Goal: Check status: Check status

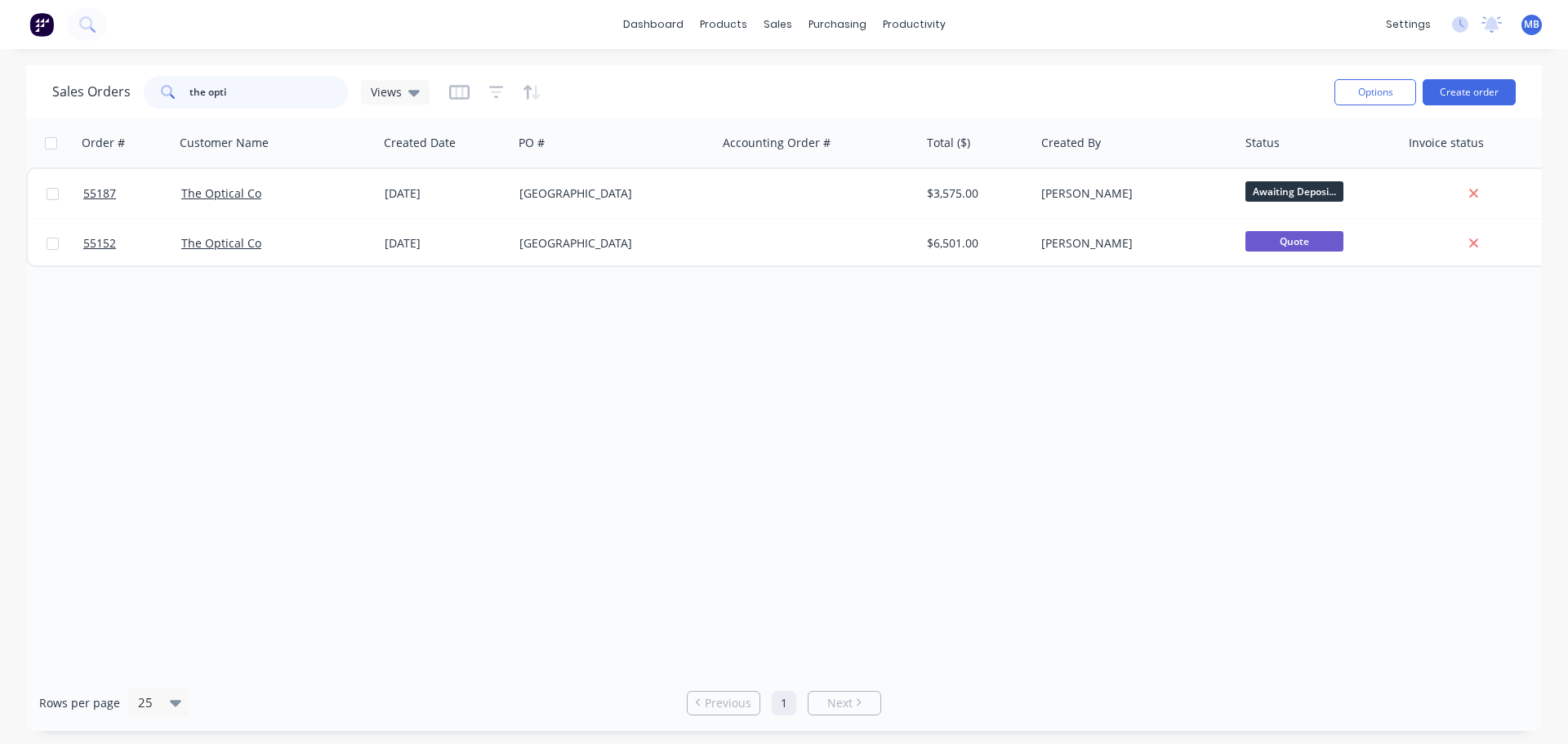
drag, startPoint x: 0, startPoint y: 0, endPoint x: 122, endPoint y: 86, distance: 149.3
click at [134, 83] on div "Sales Orders the opti Views" at bounding box center [241, 92] width 377 height 33
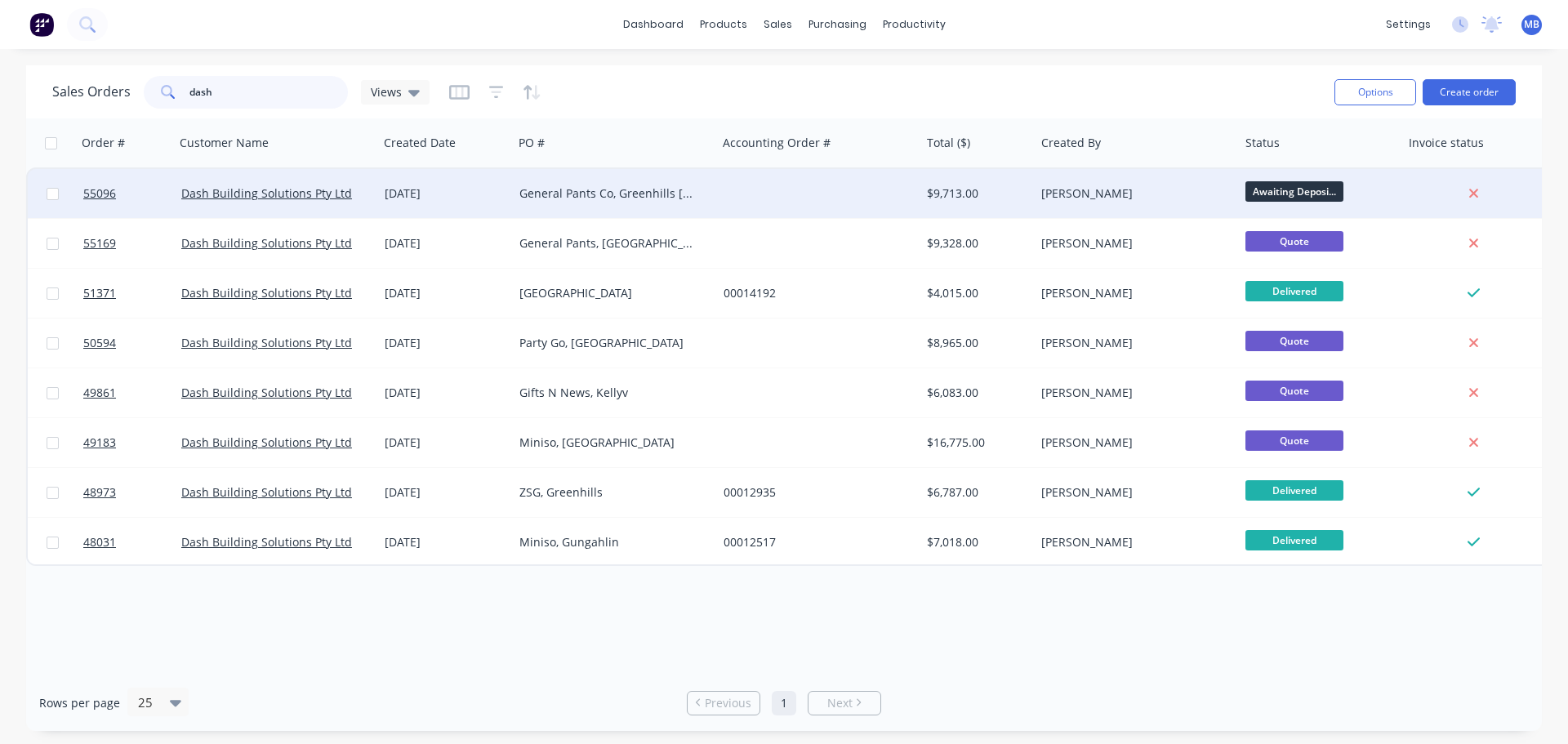
type input "dash"
click at [1154, 194] on div "[PERSON_NAME]" at bounding box center [1131, 193] width 182 height 16
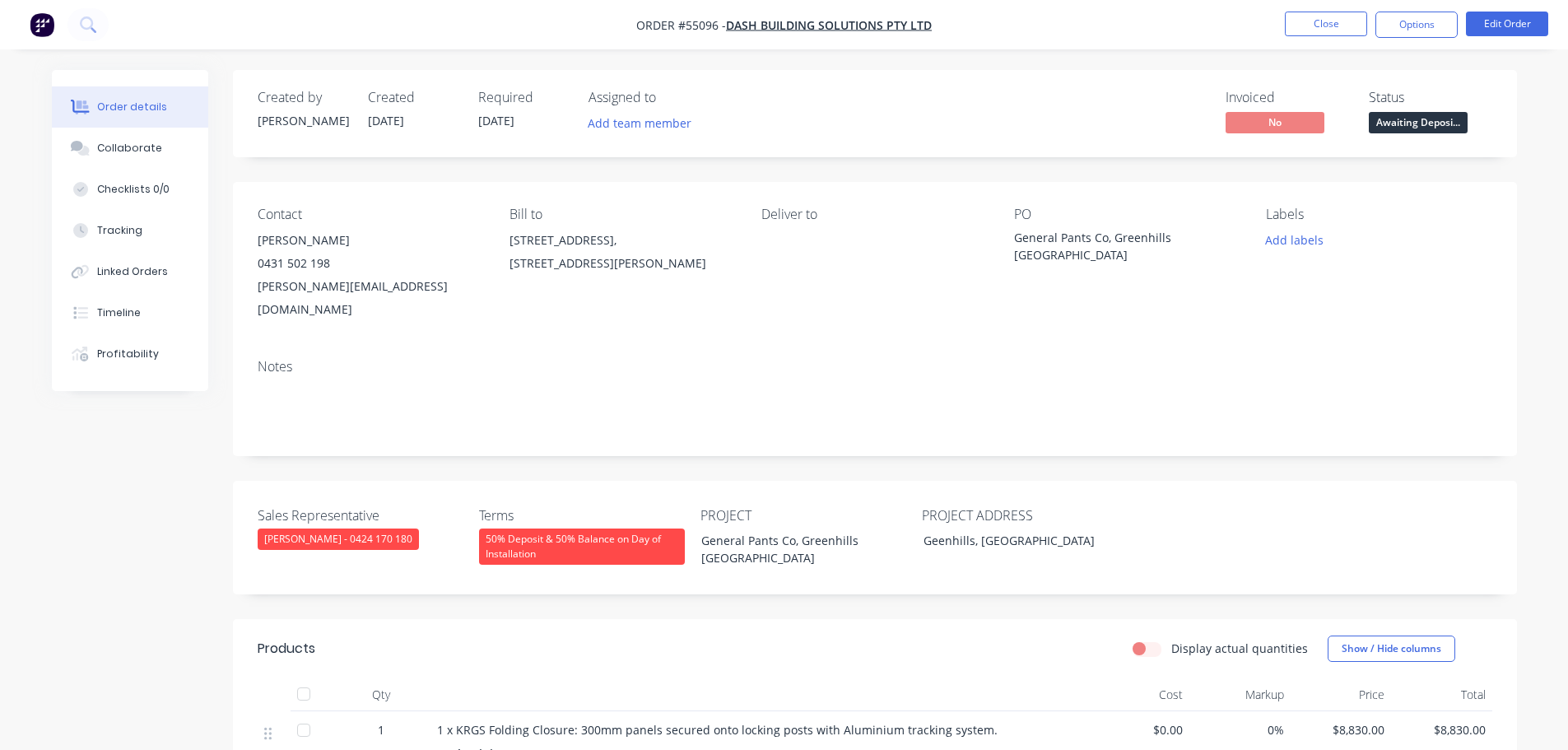
click at [1387, 113] on span "Awaiting Deposi..." at bounding box center [1418, 123] width 99 height 20
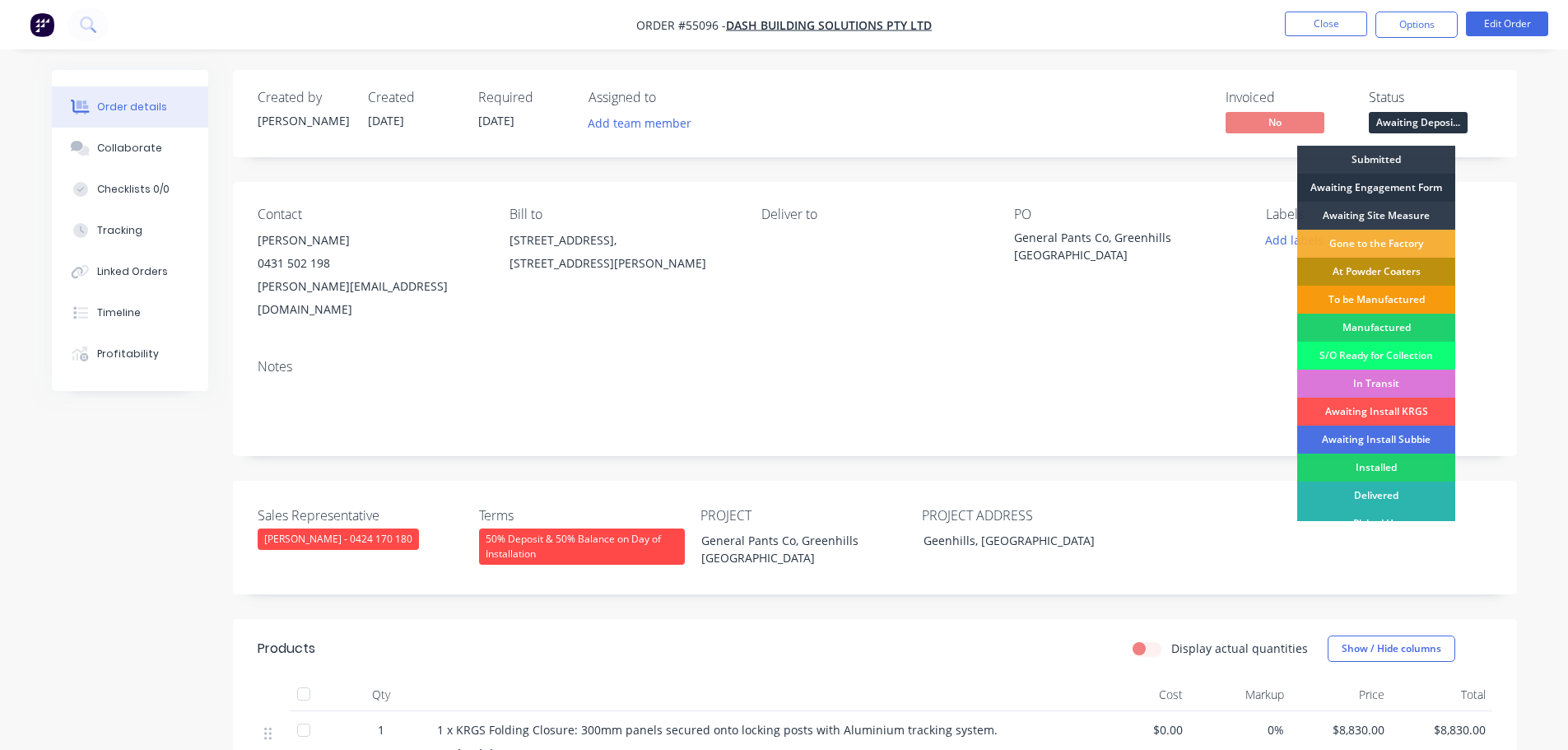
click at [1369, 186] on div "Awaiting Engagement Form" at bounding box center [1376, 187] width 158 height 28
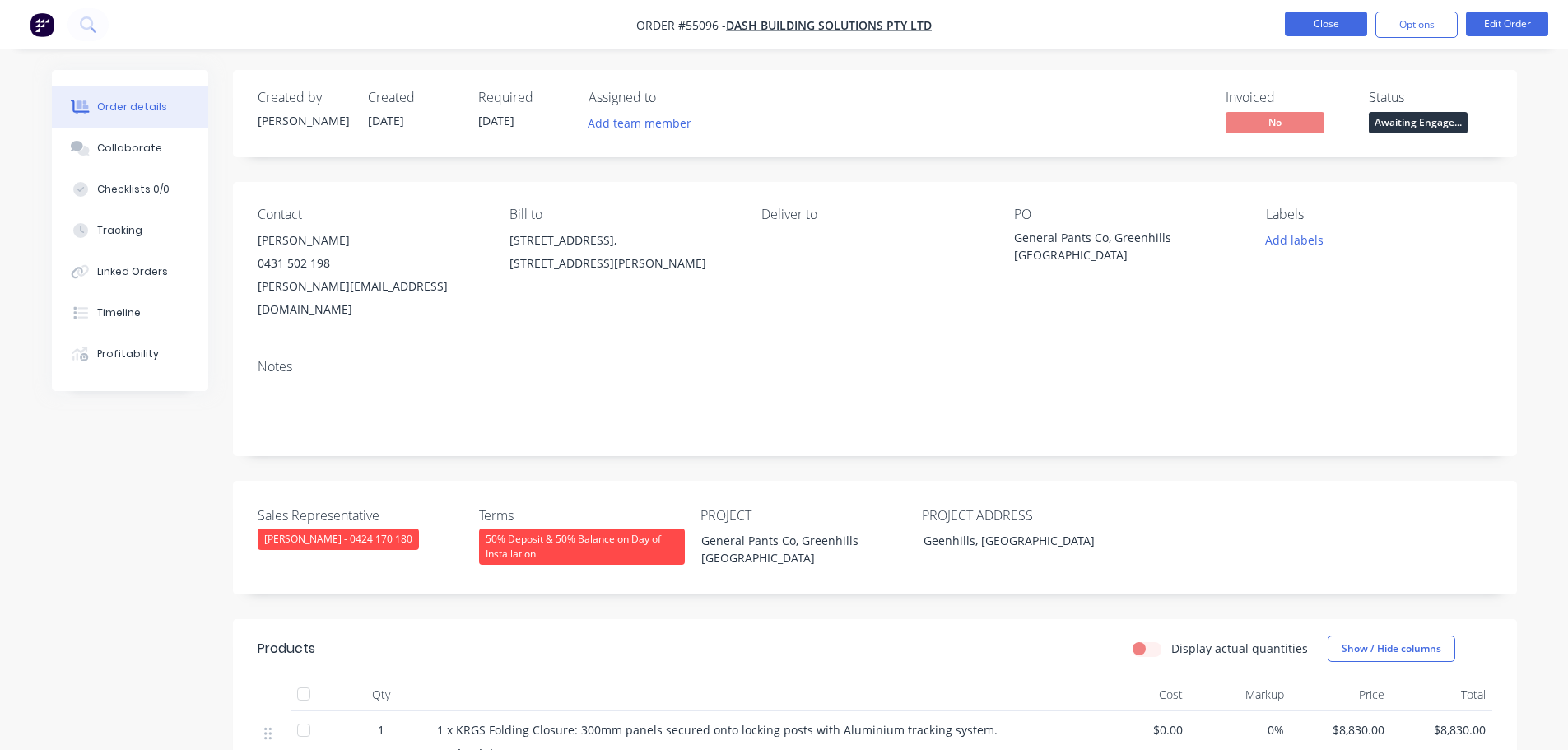
click at [1311, 24] on button "Close" at bounding box center [1326, 24] width 83 height 25
